Goal: Information Seeking & Learning: Learn about a topic

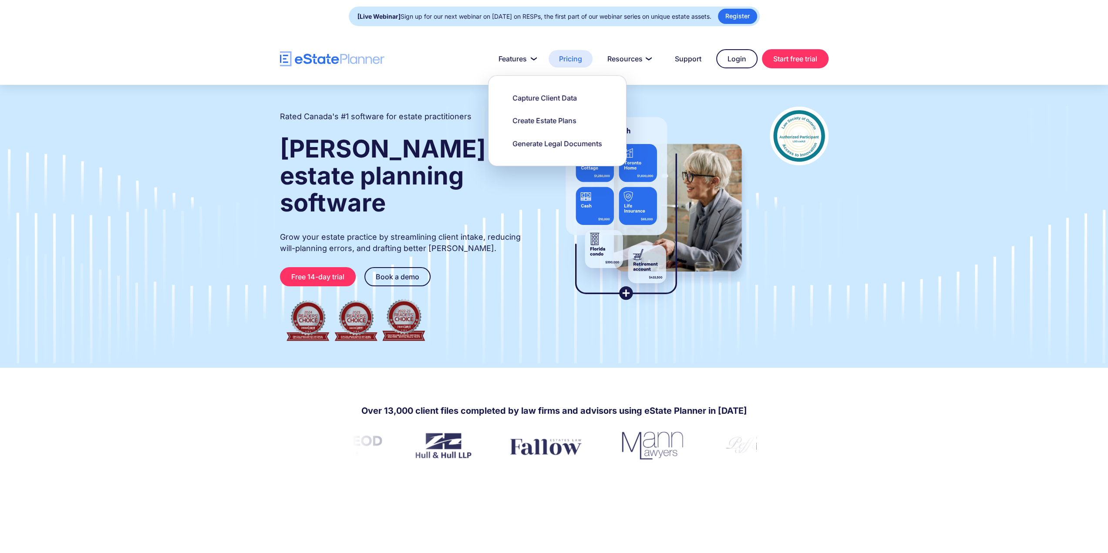
click at [572, 63] on link "Pricing" at bounding box center [570, 58] width 44 height 17
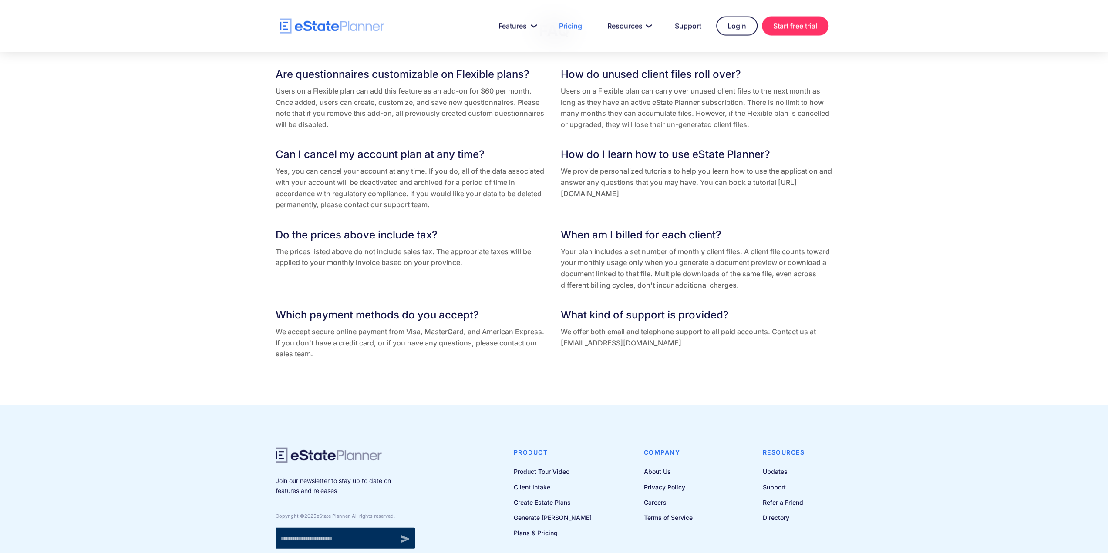
scroll to position [1787, 0]
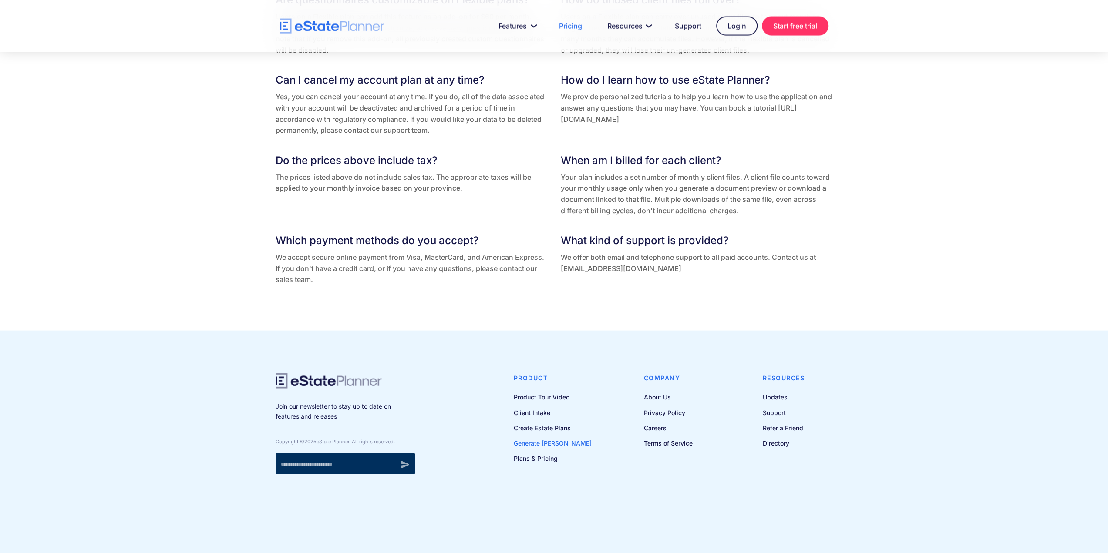
click at [552, 438] on link "Generate [PERSON_NAME]" at bounding box center [553, 443] width 78 height 11
